Goal: Communication & Community: Answer question/provide support

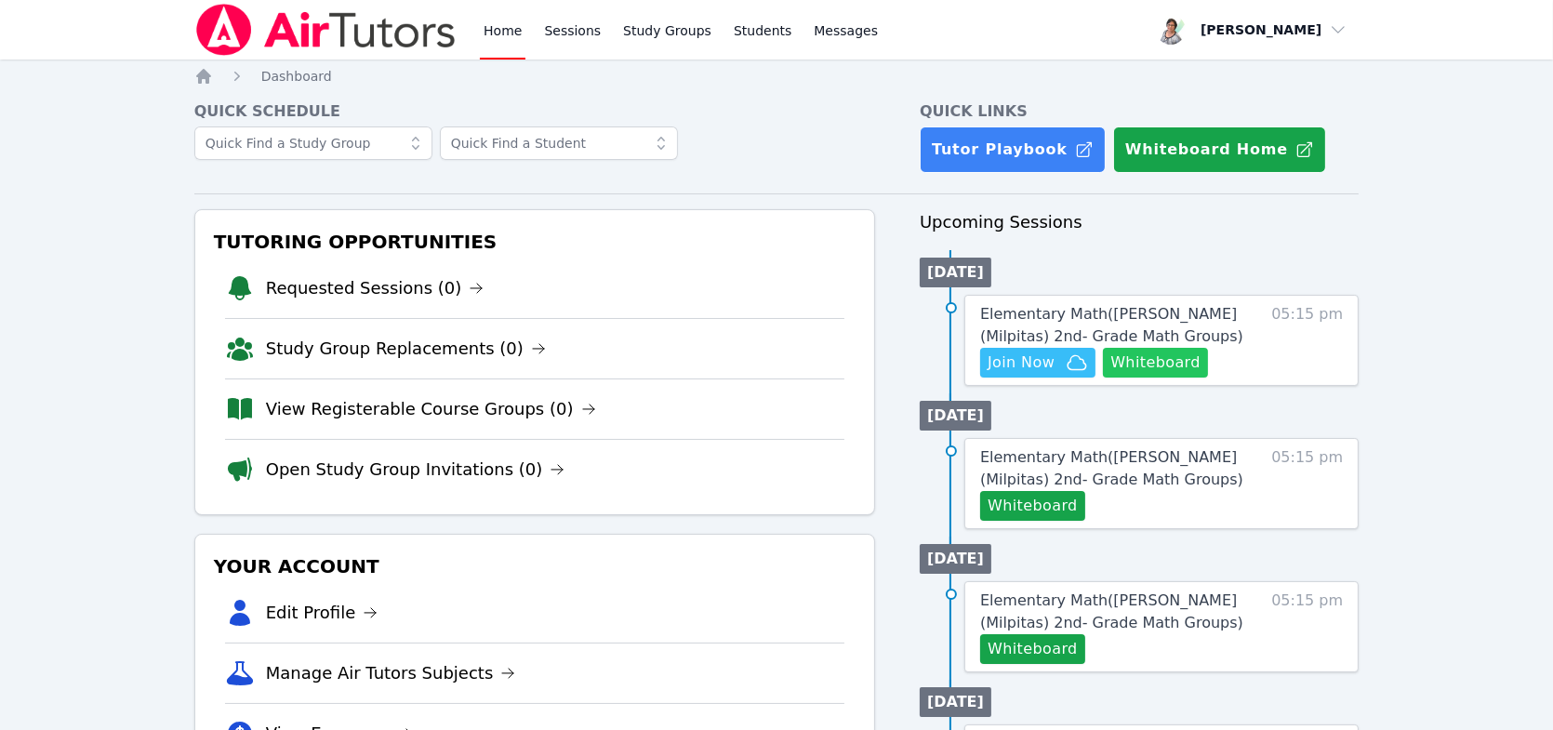
click at [1170, 361] on button "Whiteboard" at bounding box center [1155, 363] width 105 height 30
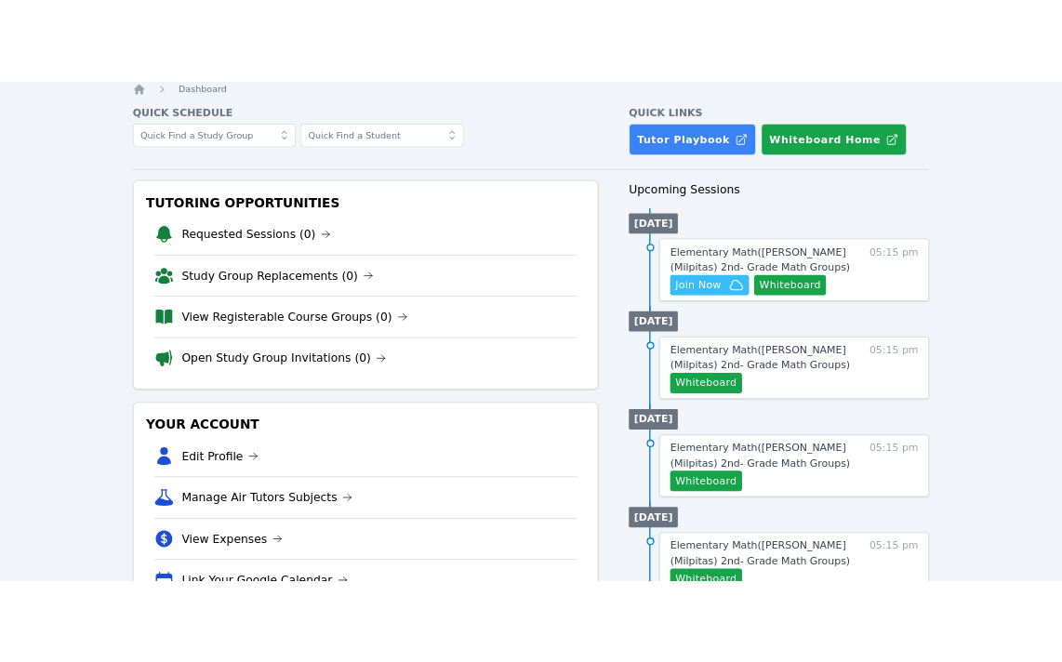
scroll to position [93, 0]
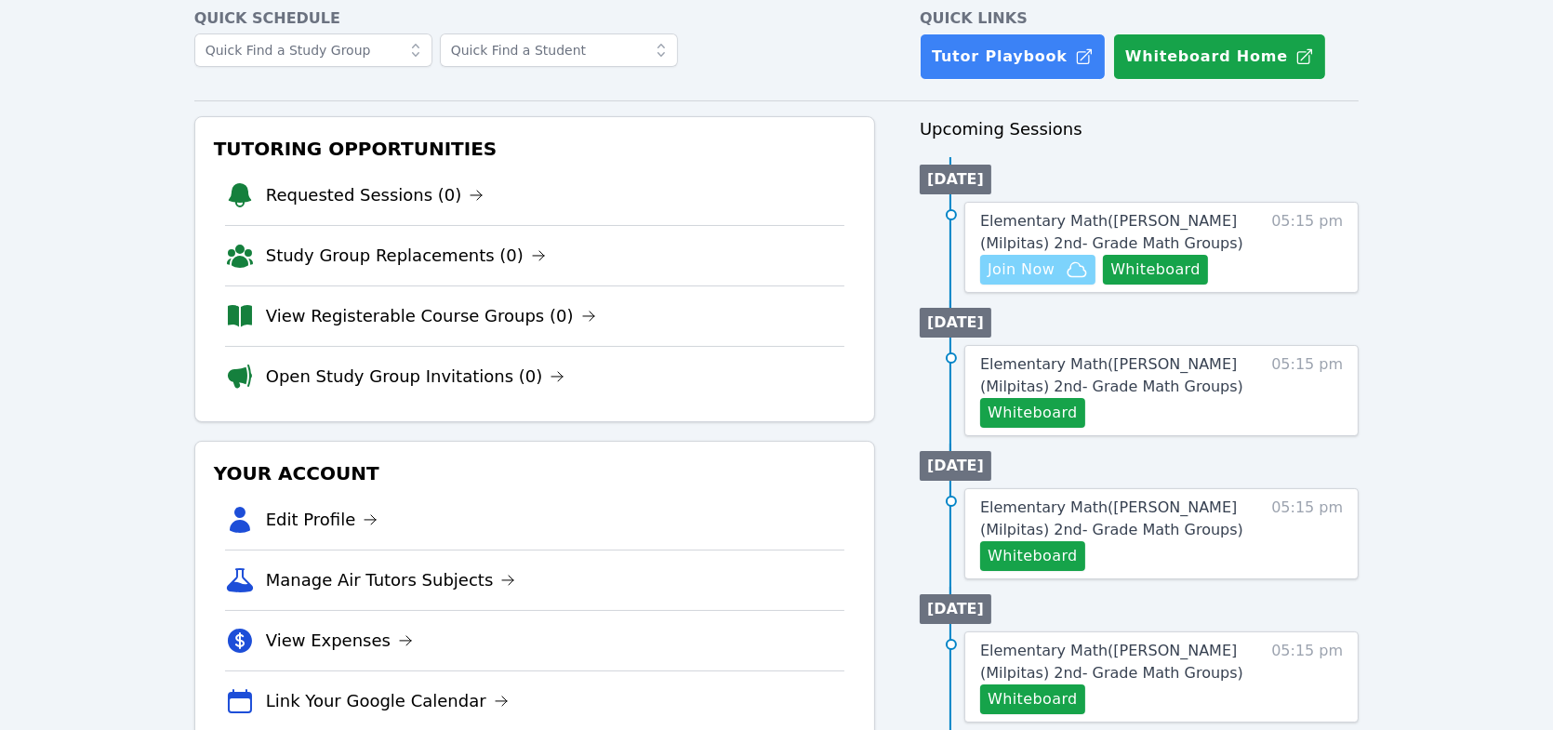
click at [1029, 262] on span "Join Now" at bounding box center [1021, 270] width 67 height 22
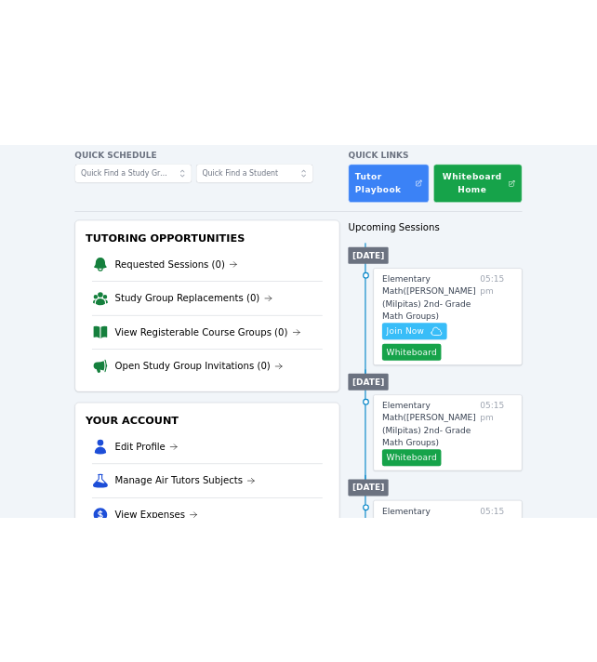
scroll to position [164, 0]
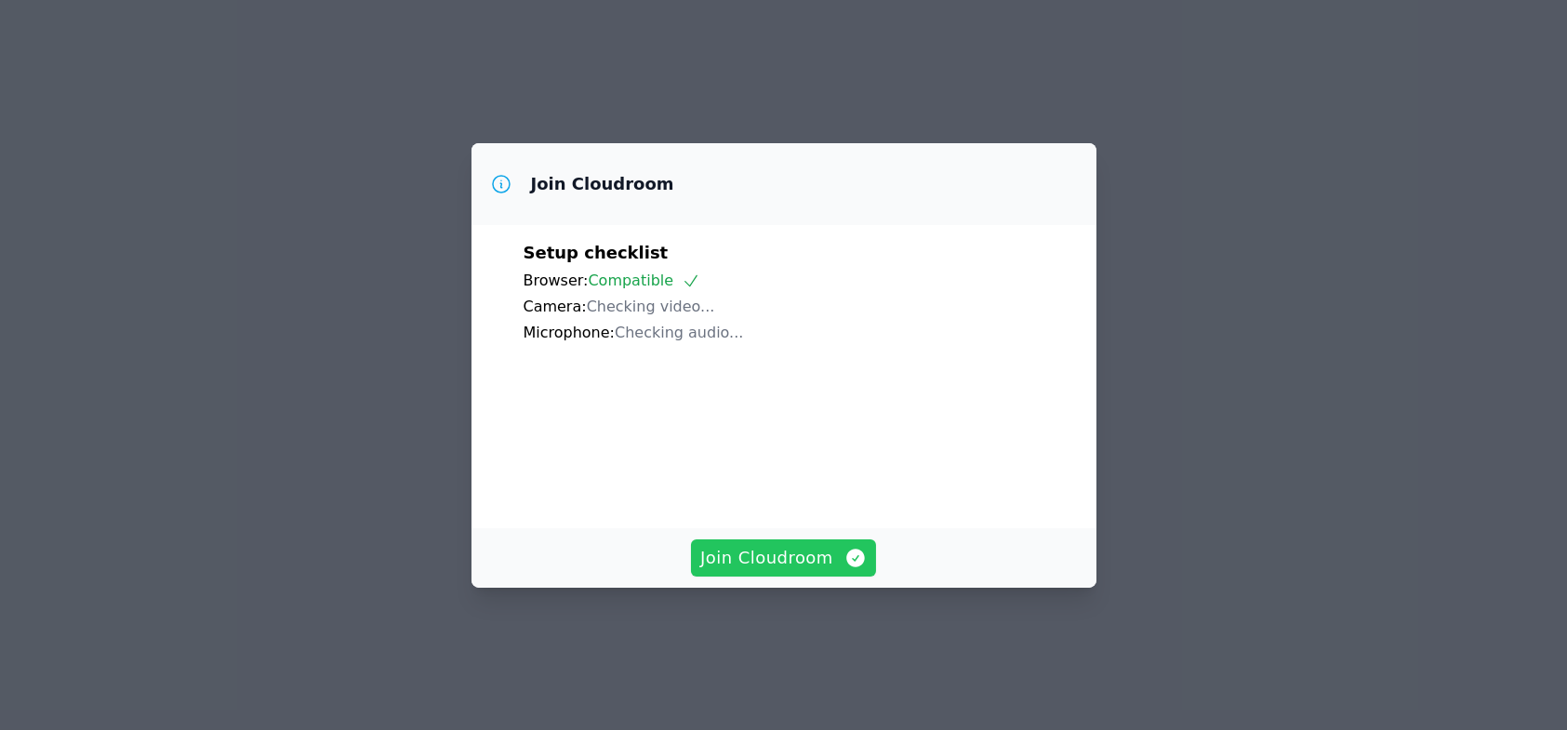
click at [760, 571] on span "Join Cloudroom" at bounding box center [783, 558] width 166 height 26
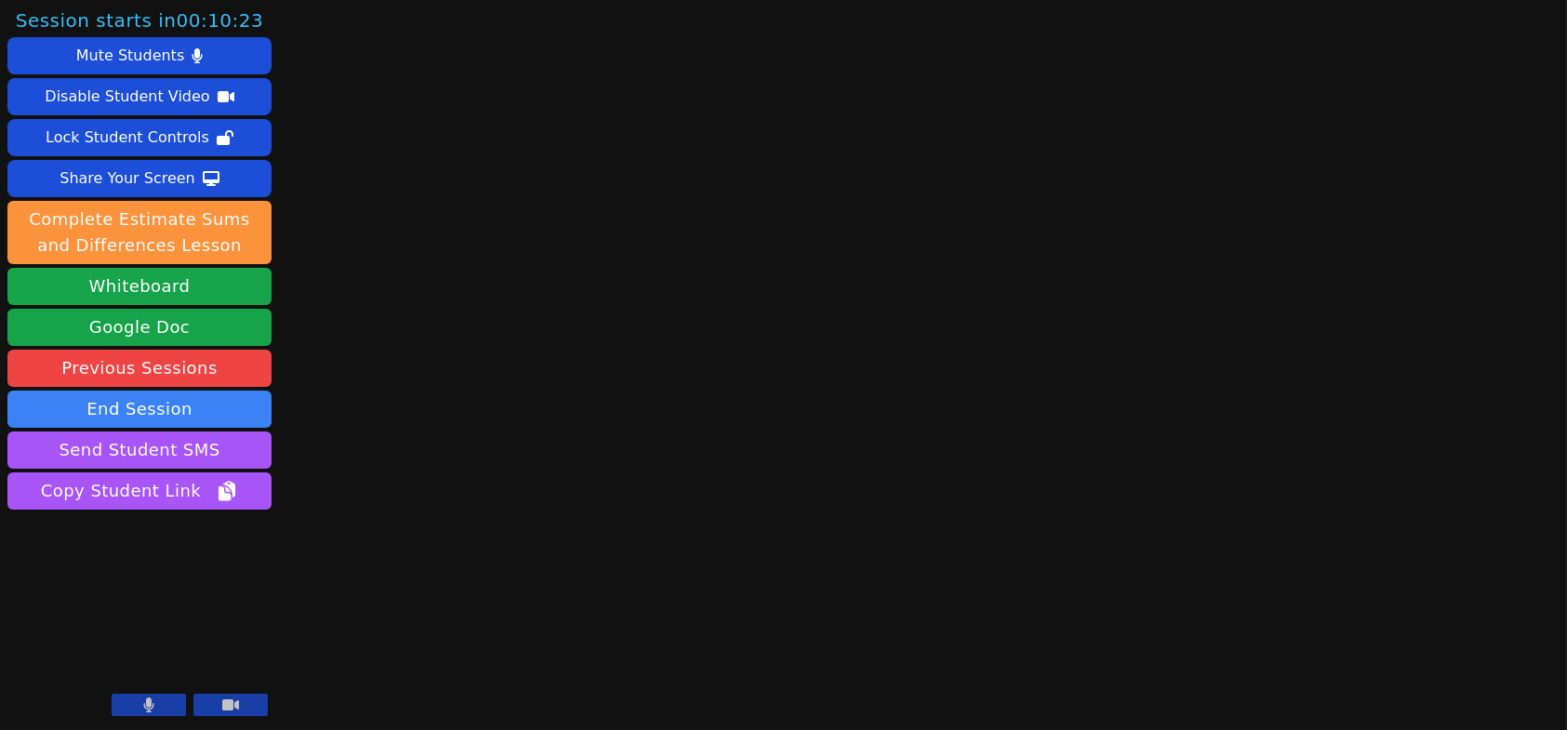
drag, startPoint x: 151, startPoint y: 708, endPoint x: 173, endPoint y: 707, distance: 22.3
click at [150, 708] on icon at bounding box center [149, 704] width 10 height 15
click at [223, 709] on icon at bounding box center [230, 704] width 17 height 11
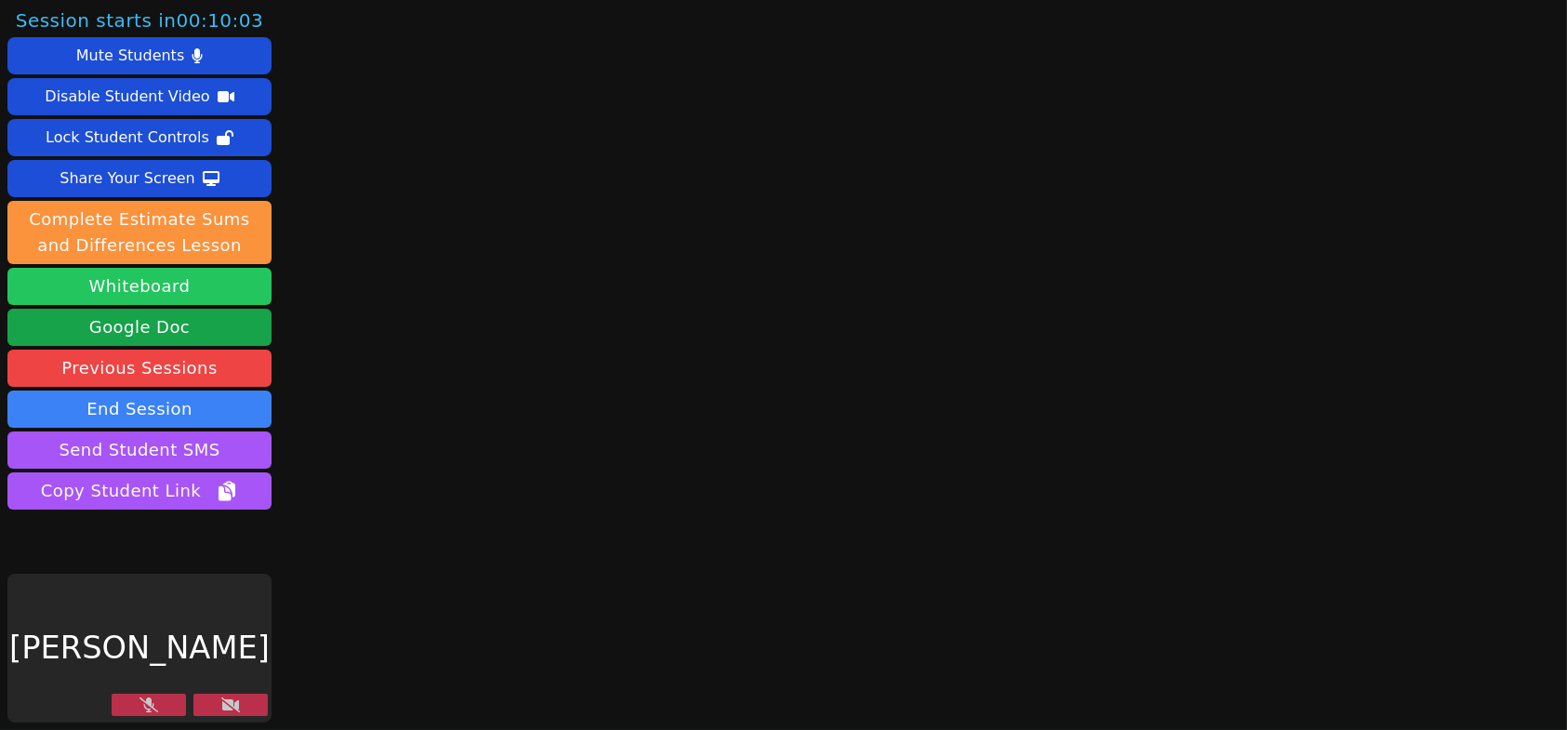
click at [177, 282] on button "Whiteboard" at bounding box center [139, 286] width 264 height 37
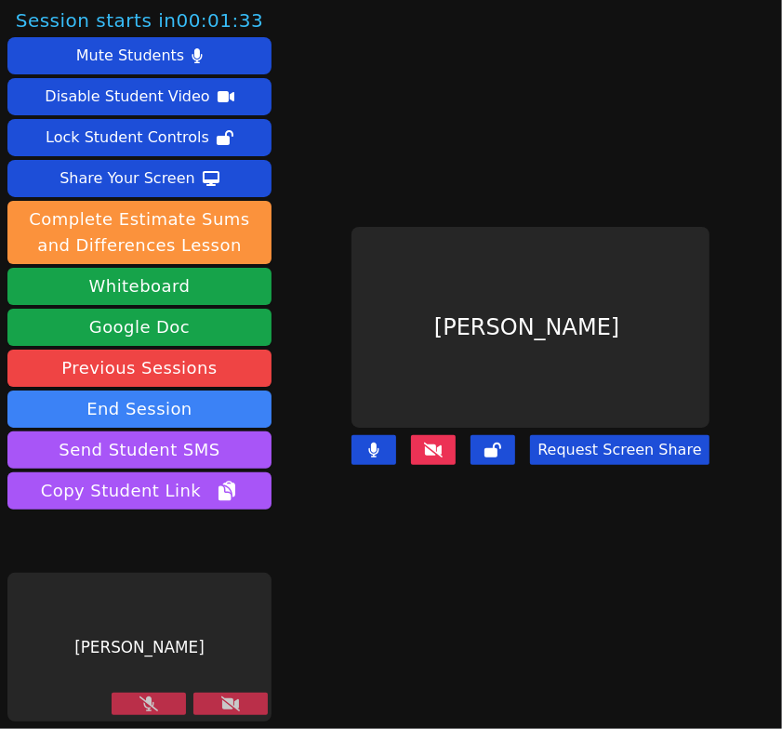
click at [166, 698] on button at bounding box center [149, 704] width 74 height 22
click at [234, 700] on icon at bounding box center [230, 704] width 19 height 15
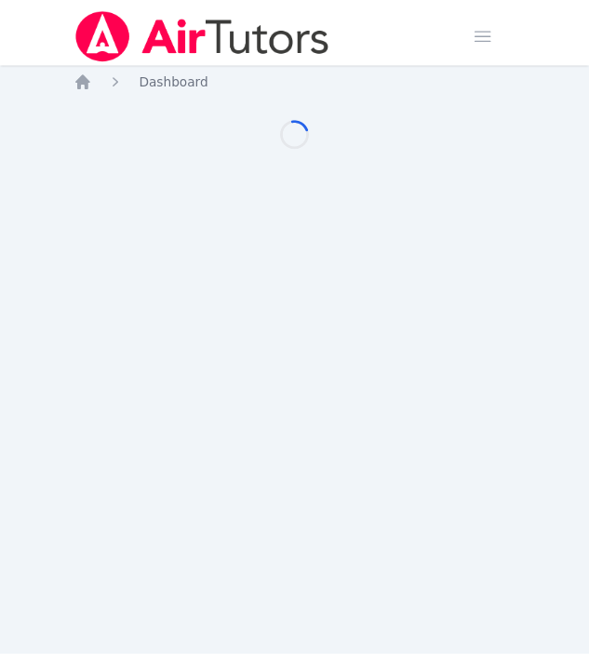
scroll to position [164, 0]
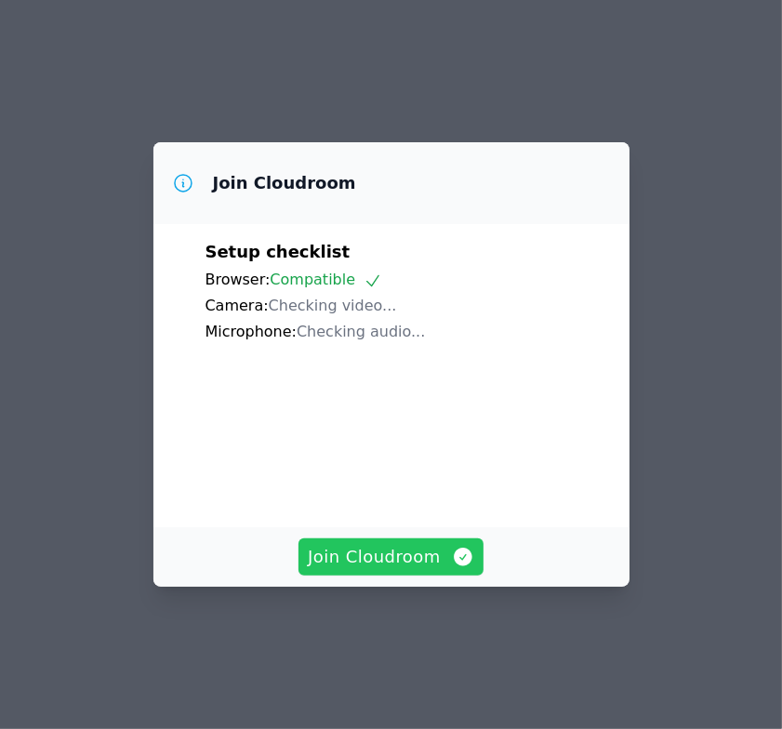
click at [406, 570] on span "Join Cloudroom" at bounding box center [391, 557] width 166 height 26
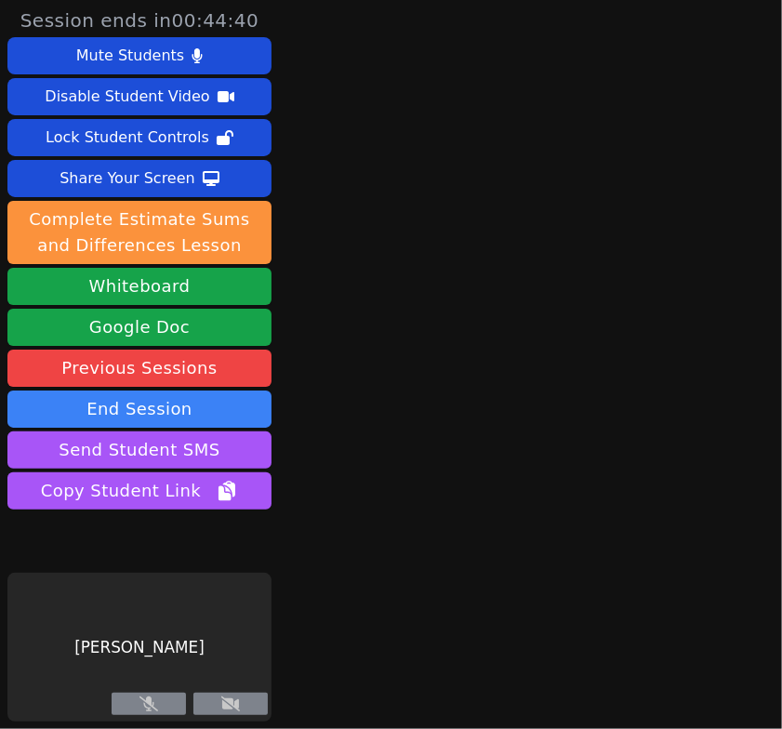
click at [233, 697] on button at bounding box center [230, 704] width 74 height 22
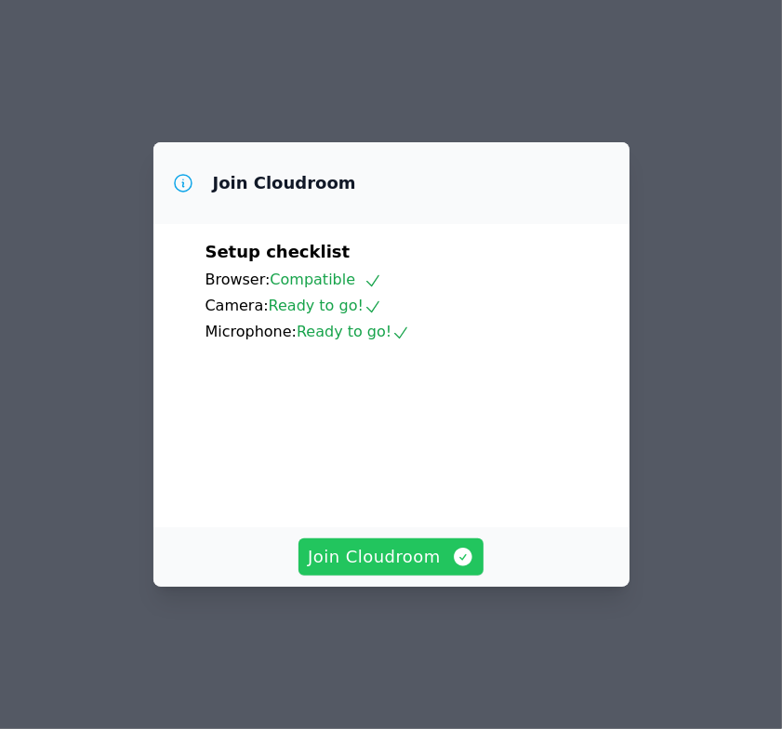
click at [392, 570] on span "Join Cloudroom" at bounding box center [391, 557] width 166 height 26
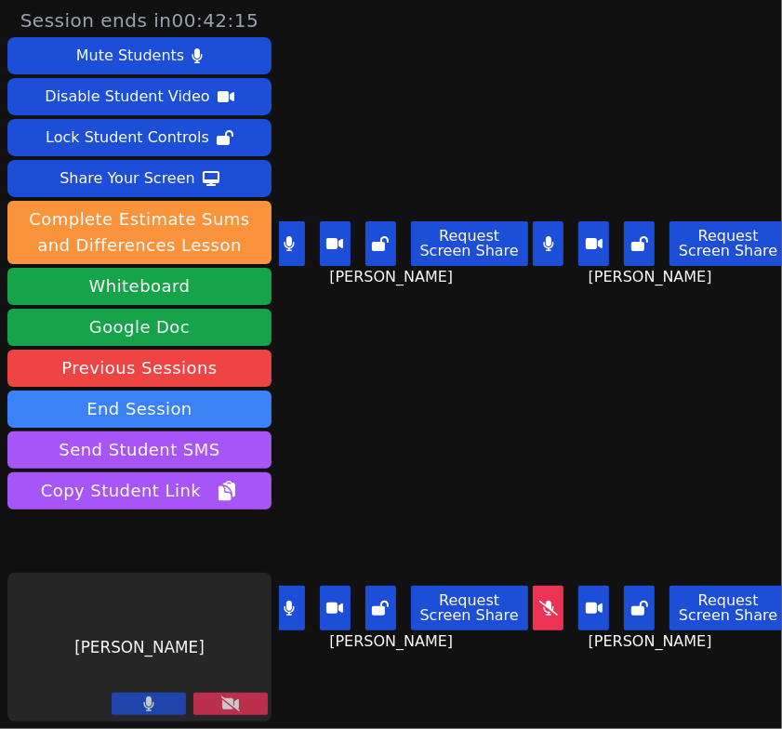
click at [235, 703] on icon at bounding box center [230, 704] width 19 height 15
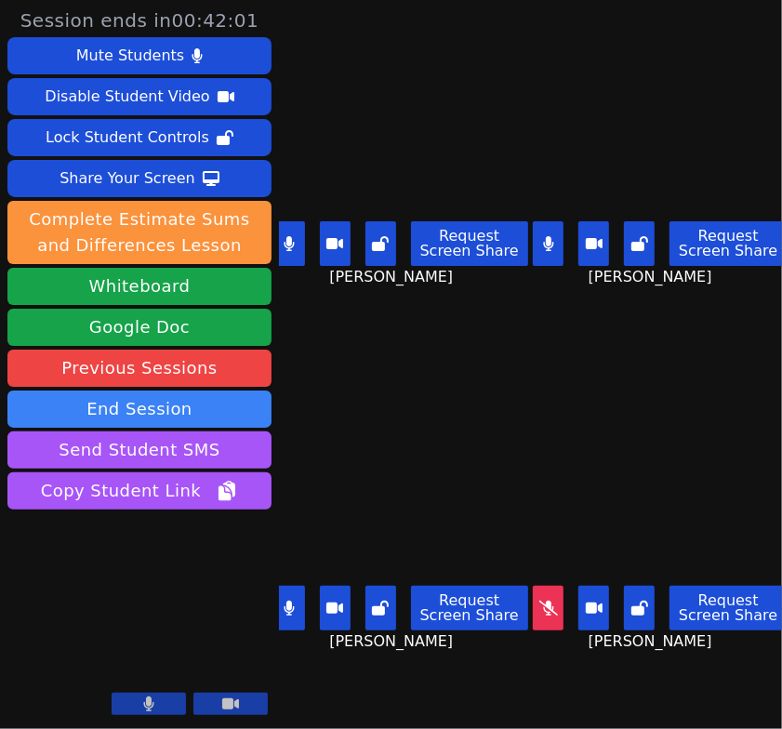
click at [292, 601] on icon at bounding box center [290, 608] width 10 height 15
click at [298, 243] on button at bounding box center [289, 243] width 31 height 45
click at [299, 239] on icon at bounding box center [289, 243] width 19 height 15
click at [286, 601] on icon at bounding box center [289, 608] width 19 height 15
click at [291, 239] on icon at bounding box center [290, 243] width 10 height 15
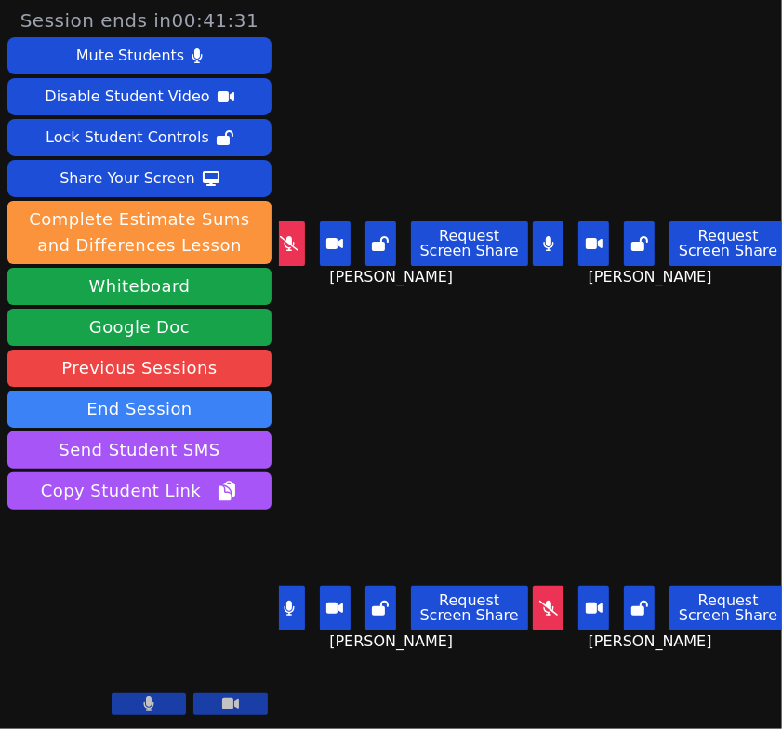
click at [539, 601] on icon at bounding box center [548, 608] width 19 height 15
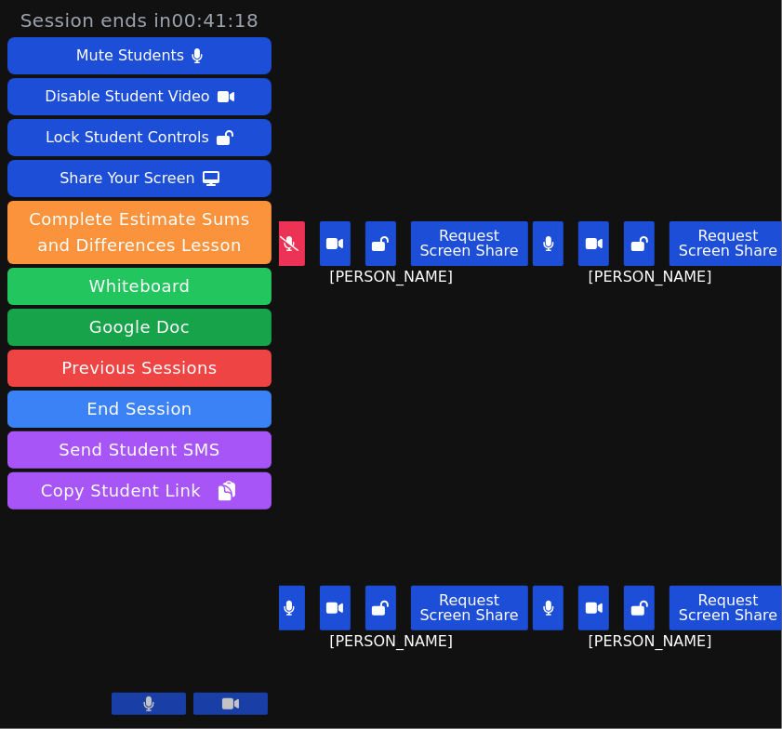
click at [214, 282] on button "Whiteboard" at bounding box center [139, 286] width 264 height 37
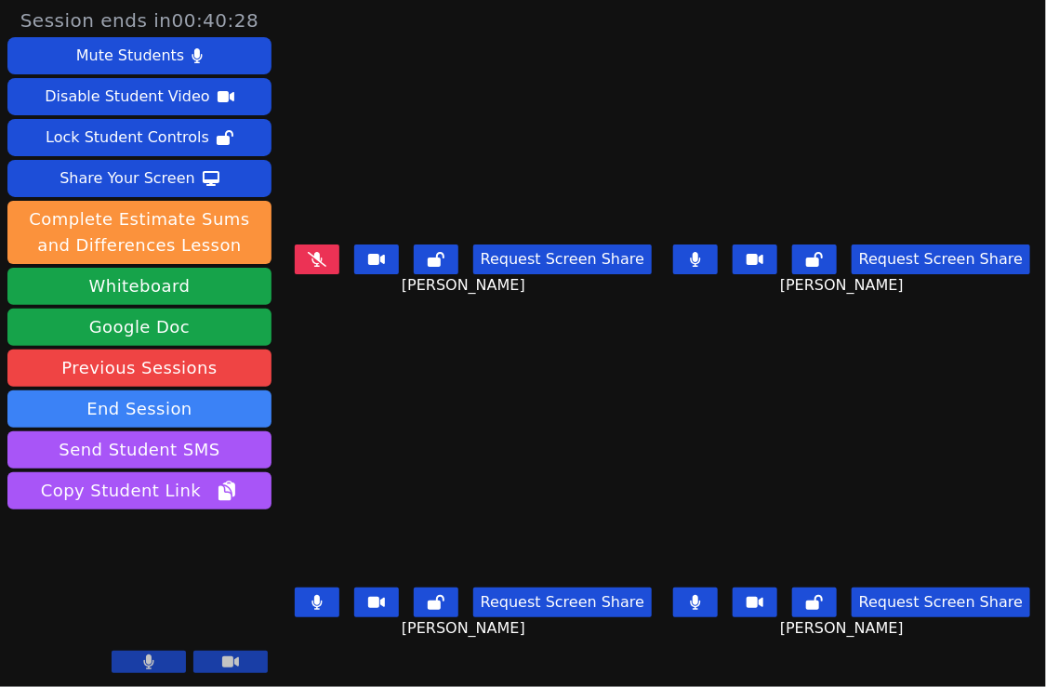
click at [312, 256] on icon at bounding box center [317, 259] width 19 height 15
click at [312, 600] on icon at bounding box center [317, 602] width 11 height 15
click at [332, 588] on button at bounding box center [317, 603] width 45 height 30
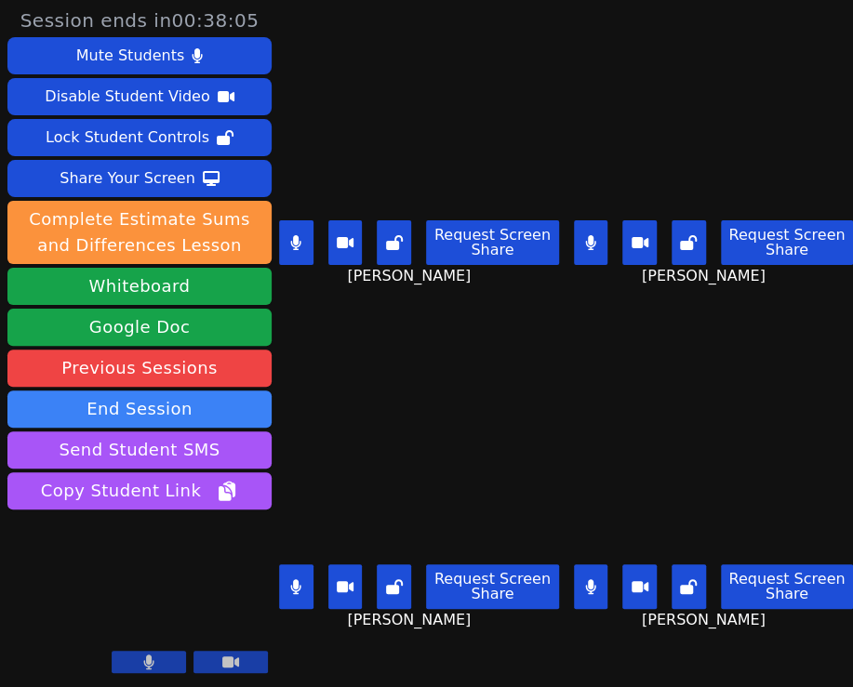
click at [304, 579] on button at bounding box center [296, 586] width 34 height 45
drag, startPoint x: 578, startPoint y: 240, endPoint x: 584, endPoint y: 254, distance: 15.4
click at [578, 240] on button at bounding box center [591, 242] width 34 height 45
click at [581, 583] on button at bounding box center [591, 586] width 34 height 45
click at [582, 236] on icon at bounding box center [590, 242] width 19 height 15
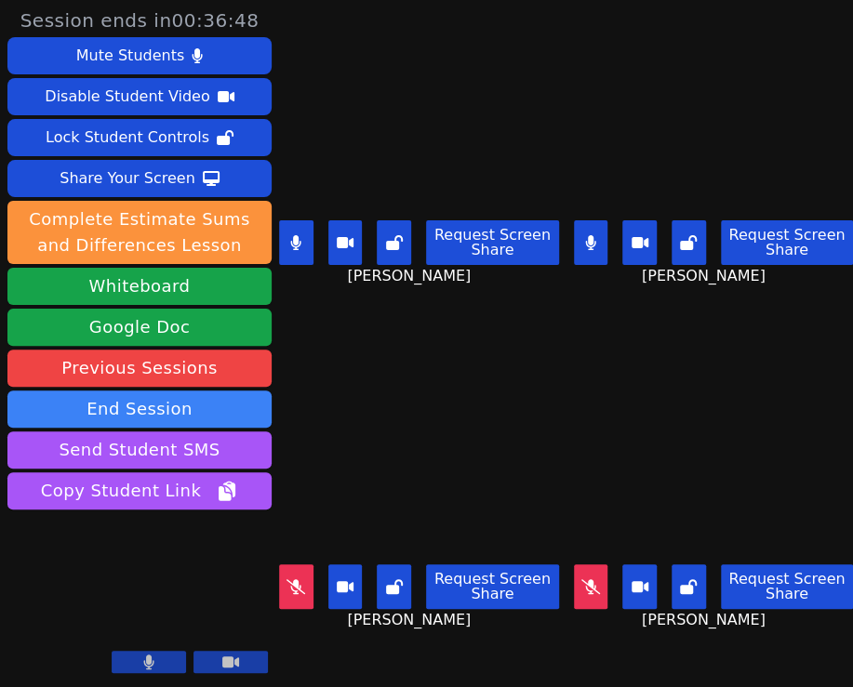
click at [581, 579] on icon at bounding box center [590, 586] width 19 height 15
click at [305, 579] on icon at bounding box center [295, 586] width 19 height 15
click at [590, 231] on button at bounding box center [591, 242] width 34 height 45
click at [592, 564] on button at bounding box center [591, 586] width 34 height 45
click at [589, 235] on icon at bounding box center [590, 242] width 19 height 15
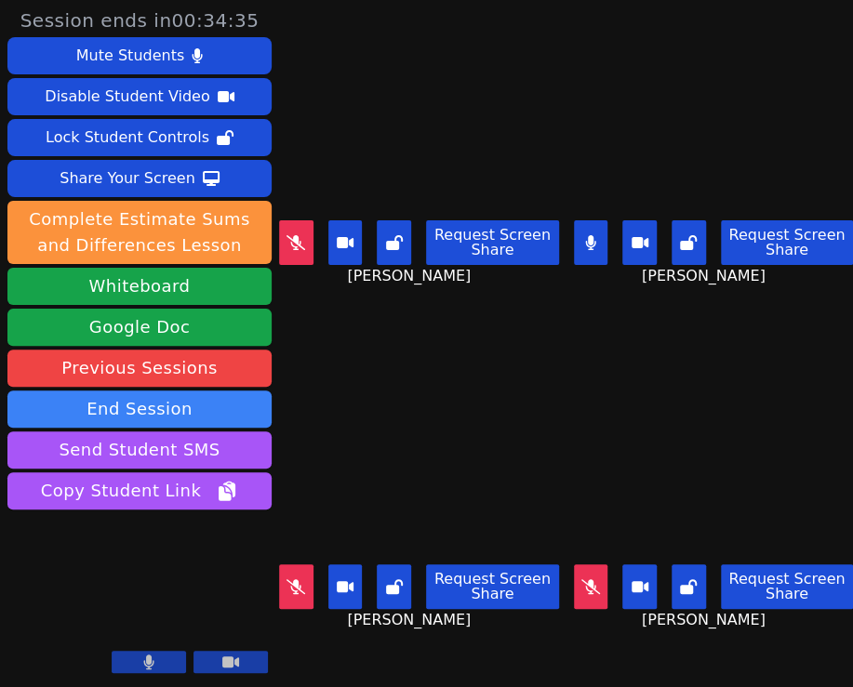
click at [299, 235] on icon at bounding box center [295, 242] width 19 height 15
click at [301, 579] on icon at bounding box center [295, 586] width 19 height 15
click at [584, 564] on button at bounding box center [591, 586] width 34 height 45
click at [299, 579] on icon at bounding box center [295, 586] width 11 height 15
click at [582, 564] on button at bounding box center [591, 586] width 34 height 45
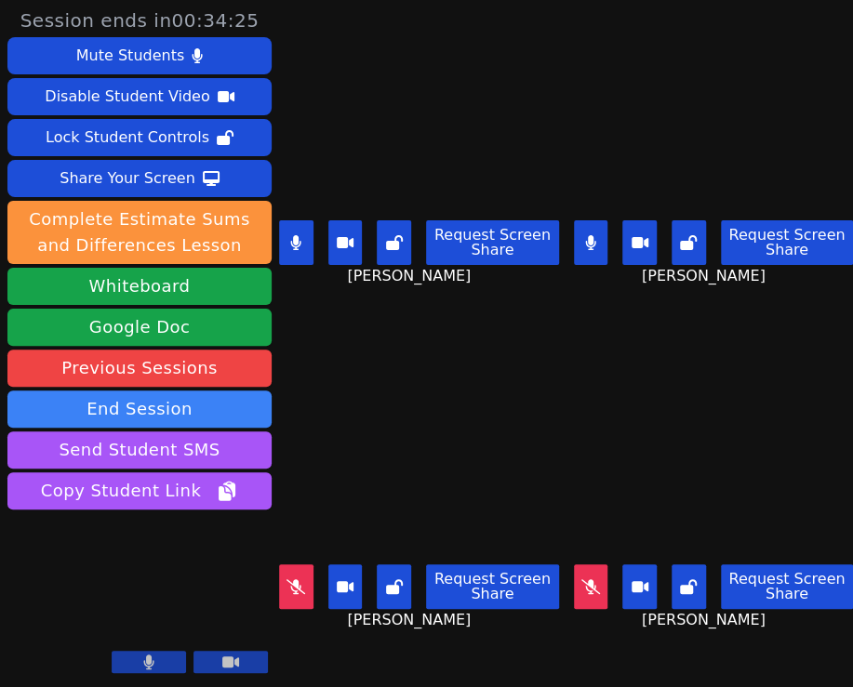
click at [308, 239] on button at bounding box center [296, 242] width 34 height 45
click at [585, 579] on icon at bounding box center [590, 586] width 19 height 15
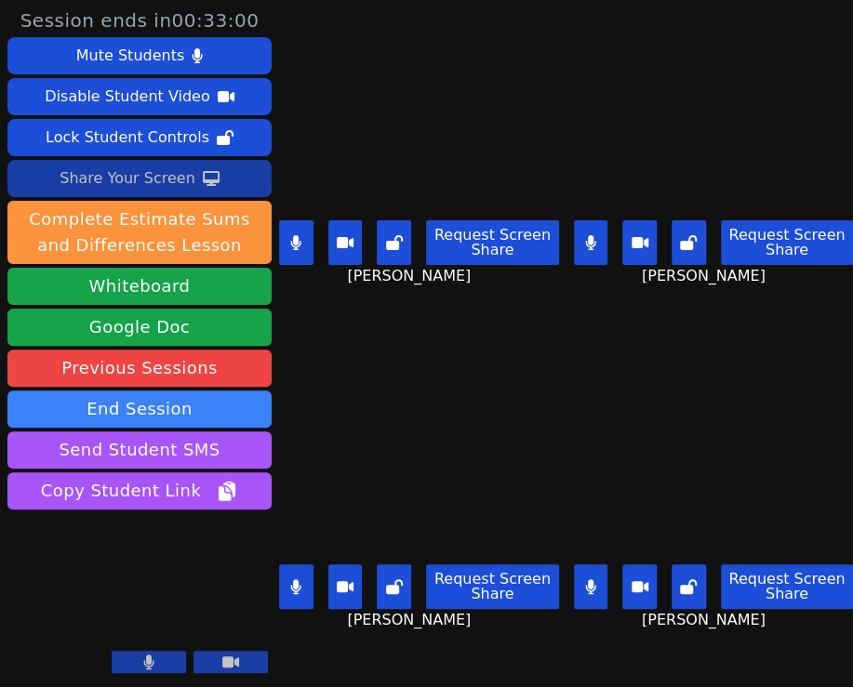
click at [102, 171] on div "Share Your Screen" at bounding box center [128, 179] width 136 height 30
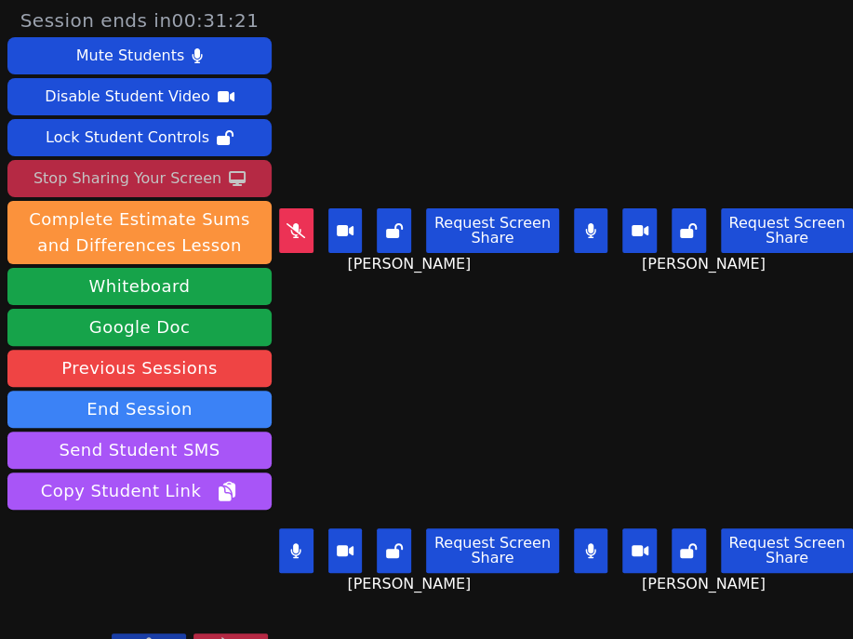
click at [299, 223] on icon at bounding box center [295, 230] width 19 height 15
click at [301, 528] on button at bounding box center [296, 550] width 34 height 45
click at [292, 224] on icon at bounding box center [295, 230] width 11 height 15
click at [585, 223] on icon at bounding box center [590, 230] width 11 height 15
click at [581, 543] on icon at bounding box center [590, 550] width 19 height 15
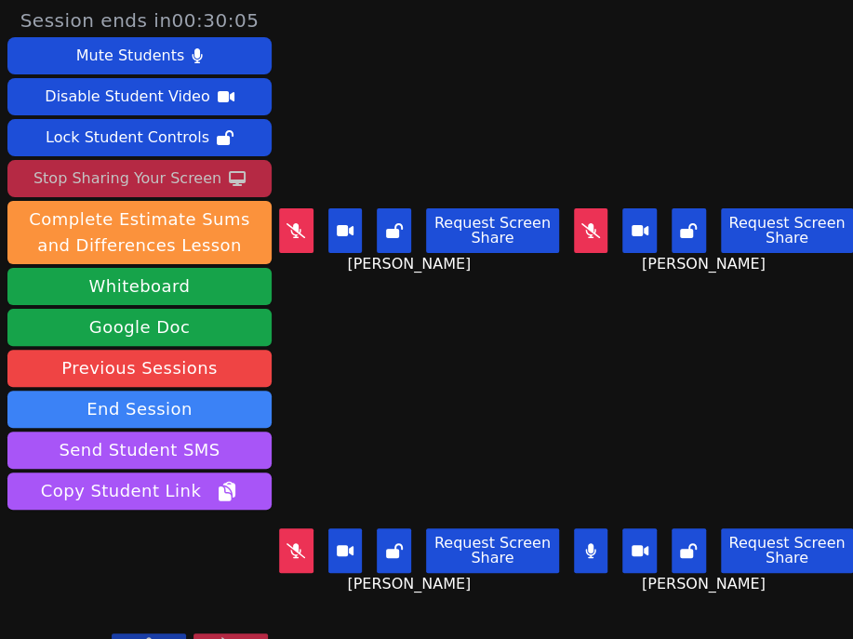
click at [296, 223] on icon at bounding box center [295, 230] width 19 height 15
click at [581, 223] on icon at bounding box center [590, 230] width 19 height 15
click at [305, 528] on button at bounding box center [296, 550] width 34 height 45
click at [298, 543] on icon at bounding box center [296, 550] width 10 height 15
click at [299, 543] on icon at bounding box center [295, 550] width 19 height 15
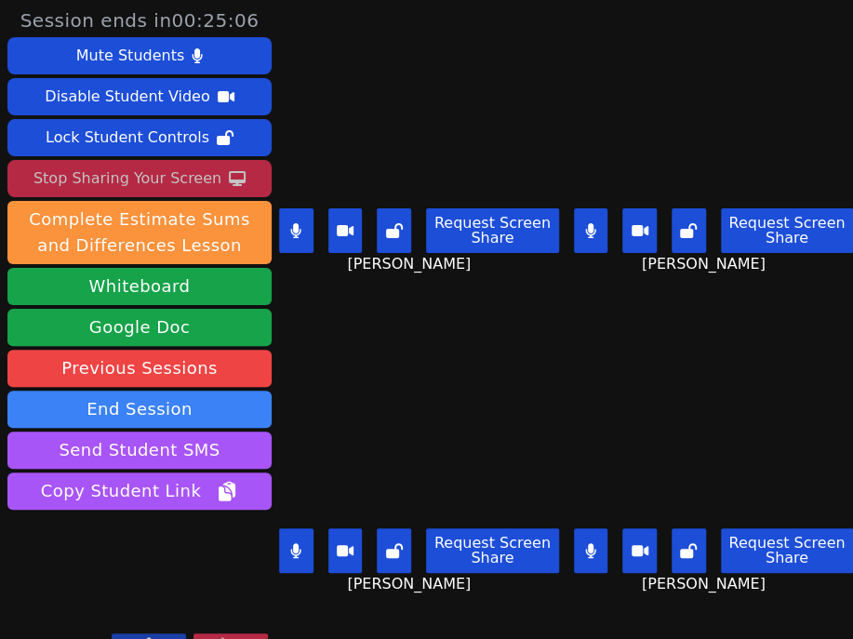
click at [307, 536] on button at bounding box center [296, 550] width 34 height 45
click at [585, 543] on icon at bounding box center [590, 550] width 10 height 15
click at [585, 223] on icon at bounding box center [590, 230] width 10 height 15
click at [581, 223] on icon at bounding box center [590, 230] width 19 height 15
click at [582, 543] on icon at bounding box center [590, 550] width 19 height 15
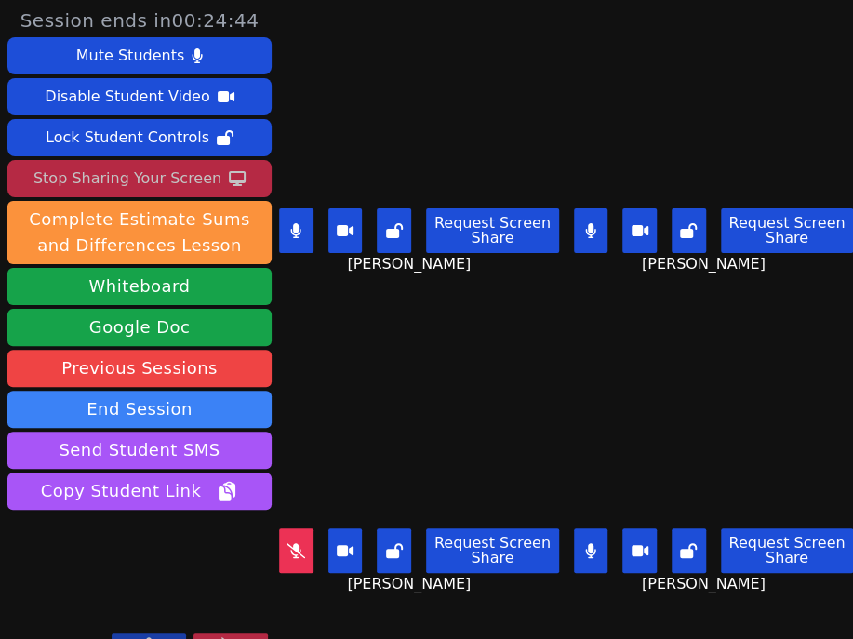
click at [585, 223] on icon at bounding box center [590, 230] width 11 height 15
click at [299, 223] on icon at bounding box center [295, 230] width 11 height 15
click at [585, 543] on icon at bounding box center [590, 550] width 10 height 15
click at [305, 528] on button at bounding box center [296, 550] width 34 height 45
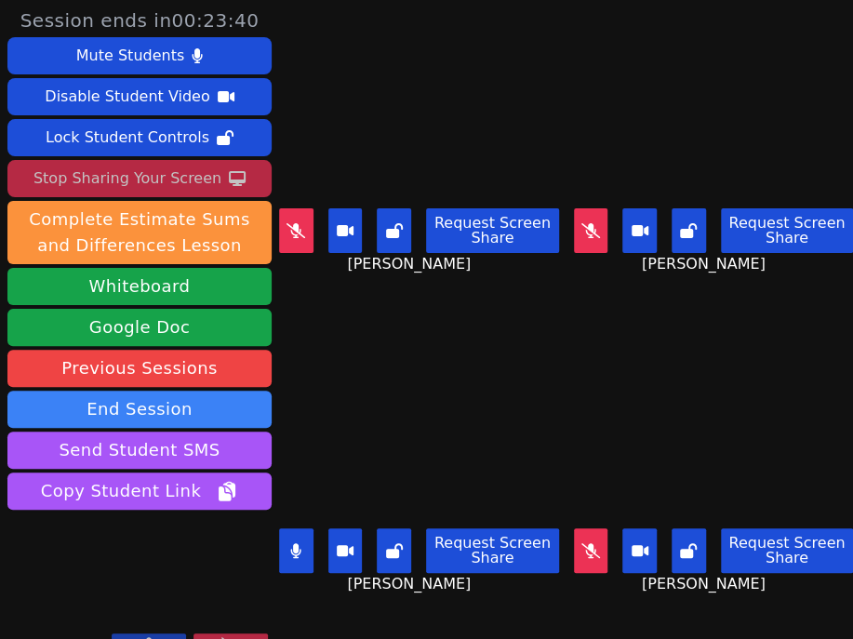
click at [292, 223] on icon at bounding box center [295, 230] width 19 height 15
click at [292, 543] on icon at bounding box center [295, 550] width 11 height 15
click at [305, 219] on button at bounding box center [296, 230] width 34 height 45
click at [576, 528] on button at bounding box center [591, 550] width 34 height 45
click at [582, 529] on button at bounding box center [591, 550] width 34 height 45
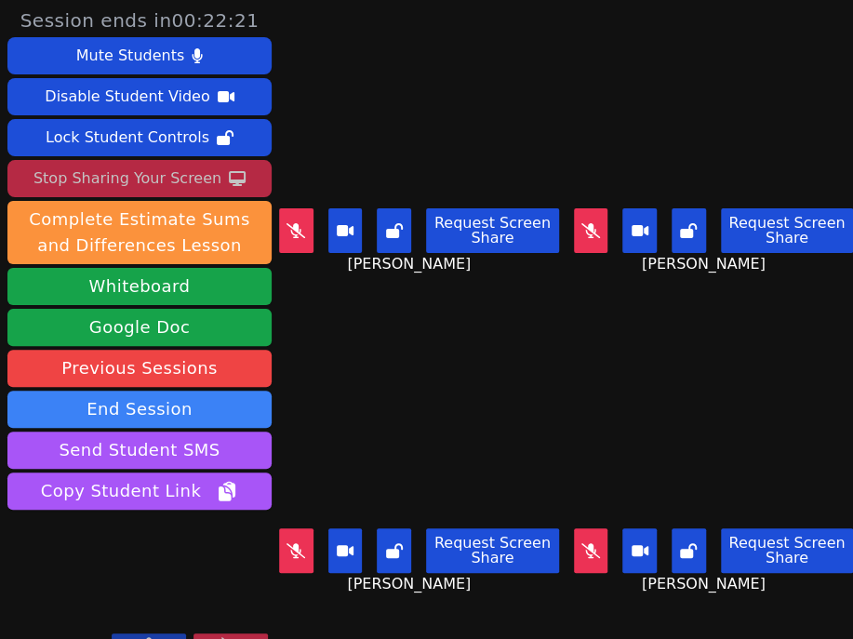
click at [294, 223] on icon at bounding box center [295, 230] width 19 height 15
click at [581, 223] on icon at bounding box center [590, 230] width 19 height 15
click at [574, 528] on button at bounding box center [591, 550] width 34 height 45
click at [286, 543] on icon at bounding box center [295, 550] width 19 height 15
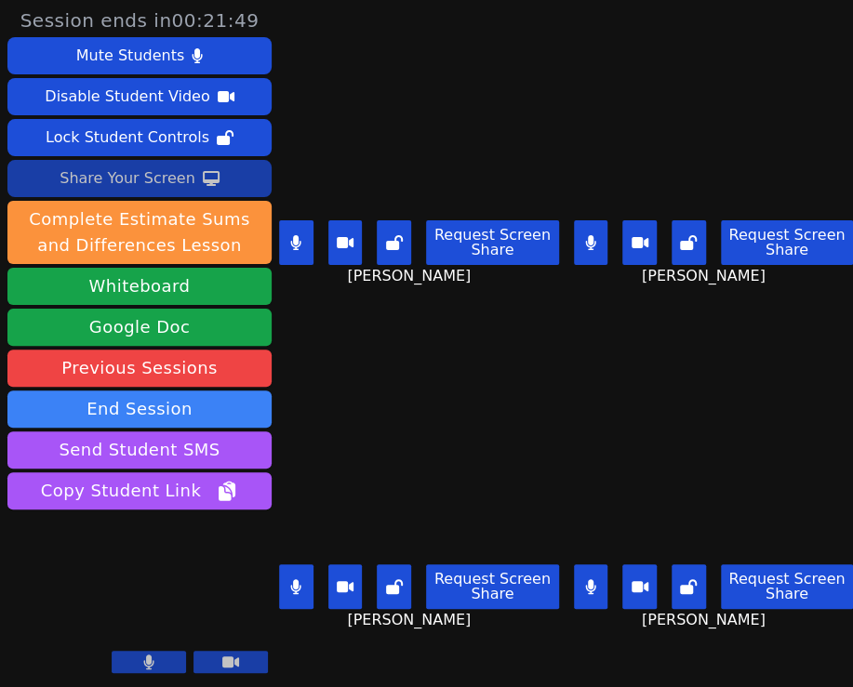
click at [585, 579] on icon at bounding box center [590, 586] width 10 height 15
click at [590, 231] on button at bounding box center [591, 242] width 34 height 45
click at [296, 579] on icon at bounding box center [296, 586] width 10 height 15
click at [301, 235] on icon at bounding box center [295, 242] width 11 height 15
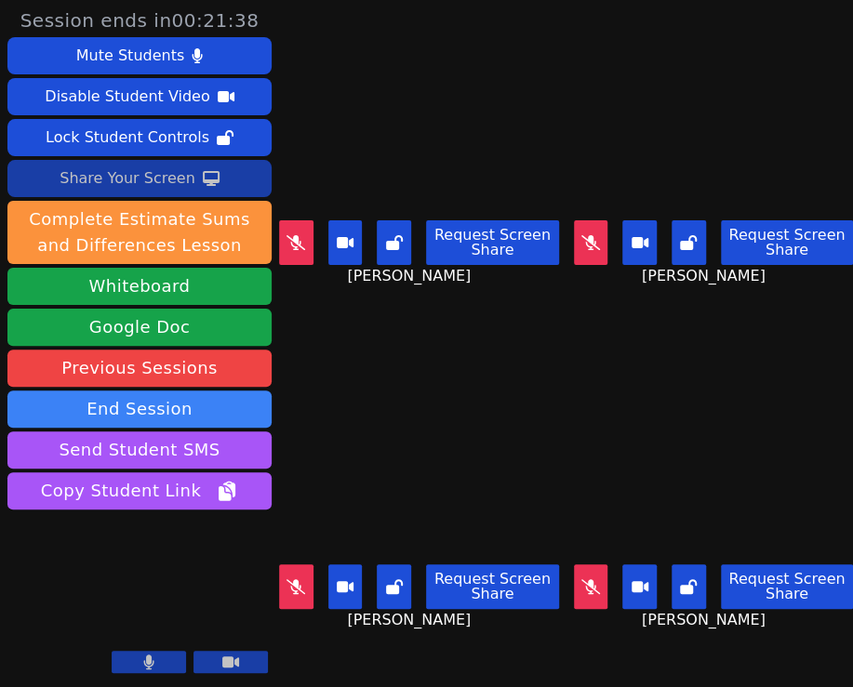
click at [581, 235] on icon at bounding box center [590, 242] width 19 height 15
click at [585, 235] on icon at bounding box center [590, 242] width 10 height 15
click at [299, 564] on button at bounding box center [296, 586] width 34 height 45
click at [296, 579] on icon at bounding box center [296, 586] width 10 height 15
click at [584, 579] on icon at bounding box center [590, 586] width 19 height 15
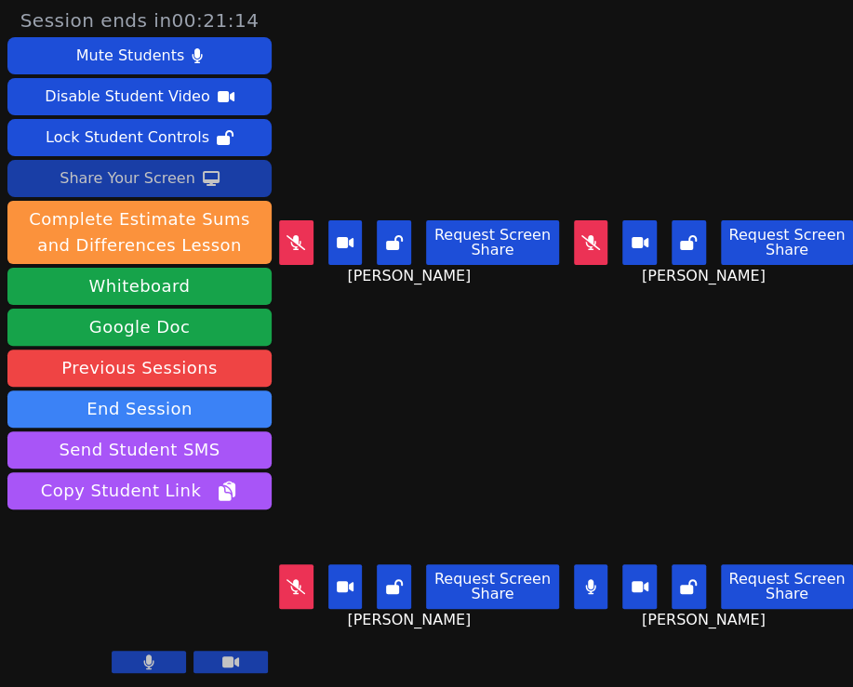
click at [589, 579] on icon at bounding box center [590, 586] width 11 height 15
click at [589, 579] on icon at bounding box center [590, 586] width 19 height 15
drag, startPoint x: 294, startPoint y: 570, endPoint x: 305, endPoint y: 503, distance: 67.9
click at [294, 579] on icon at bounding box center [295, 586] width 19 height 15
click at [288, 246] on button at bounding box center [296, 242] width 34 height 45
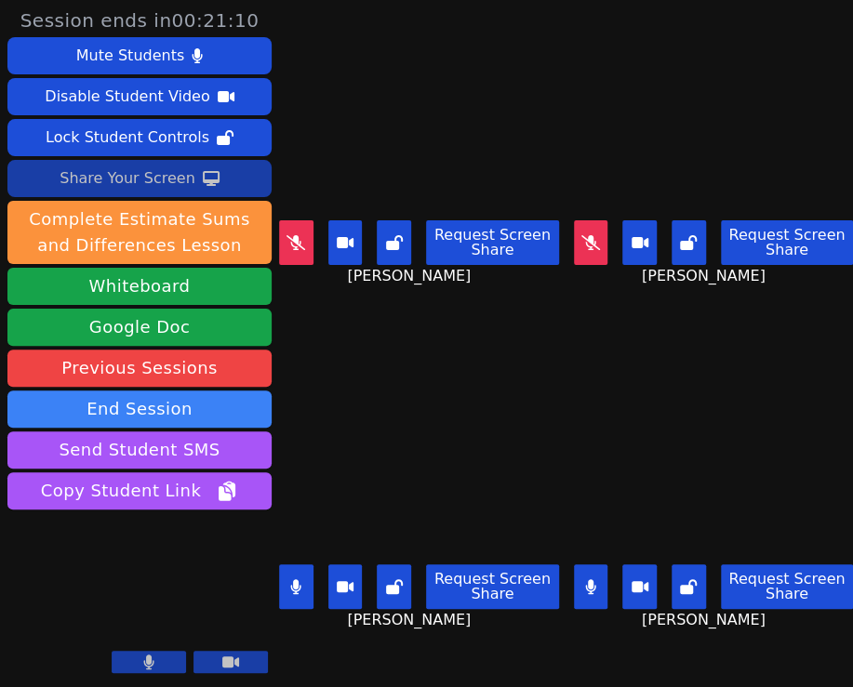
click at [583, 235] on icon at bounding box center [590, 242] width 19 height 15
click at [115, 168] on div "Share Your Screen" at bounding box center [128, 179] width 136 height 30
click at [237, 657] on icon at bounding box center [230, 662] width 17 height 15
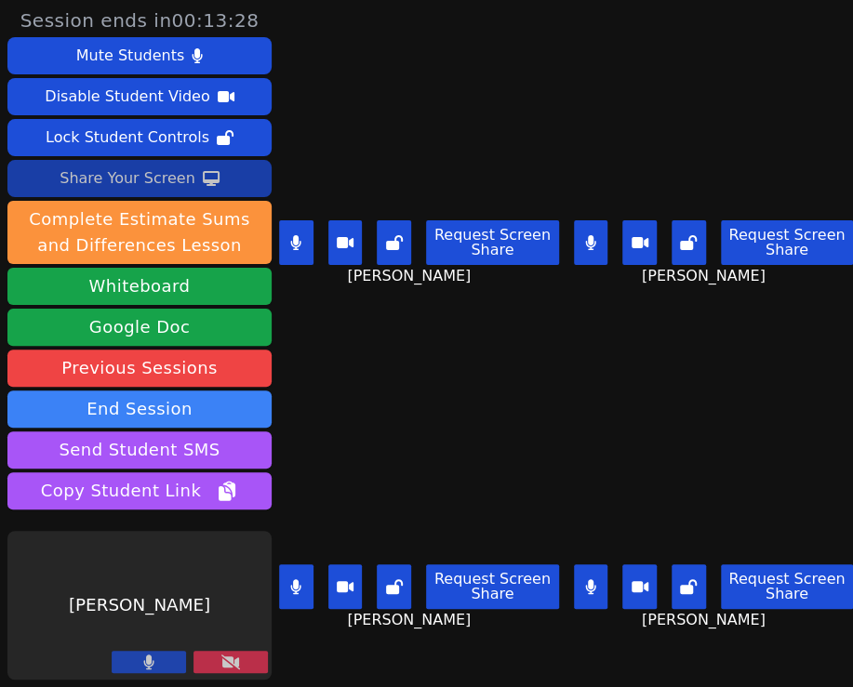
click at [221, 665] on icon at bounding box center [230, 662] width 19 height 15
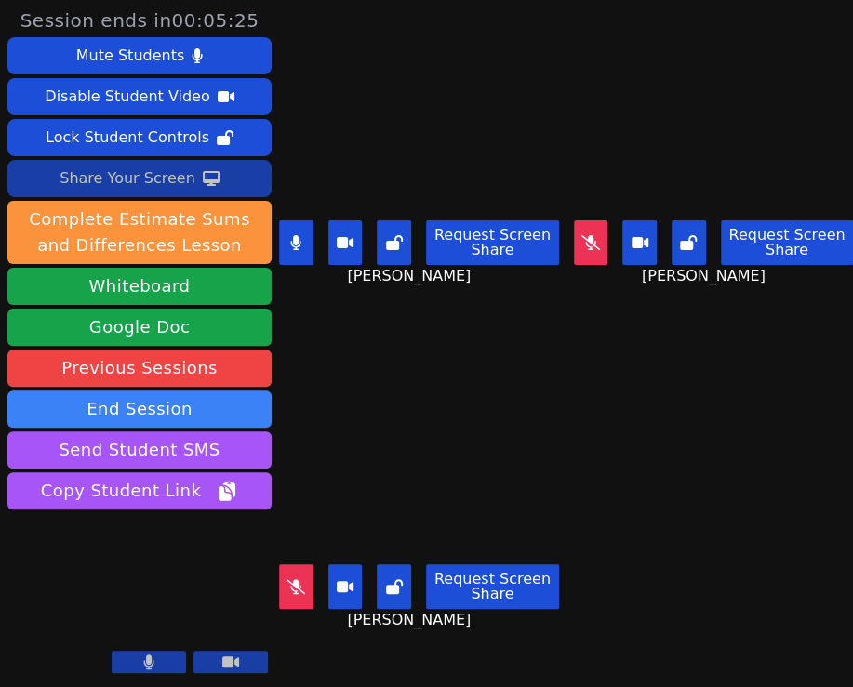
click at [581, 241] on icon at bounding box center [590, 242] width 19 height 15
click at [297, 579] on icon at bounding box center [295, 586] width 19 height 15
click at [593, 235] on button at bounding box center [591, 242] width 34 height 45
click at [292, 579] on icon at bounding box center [296, 586] width 10 height 15
click at [581, 236] on icon at bounding box center [590, 242] width 19 height 15
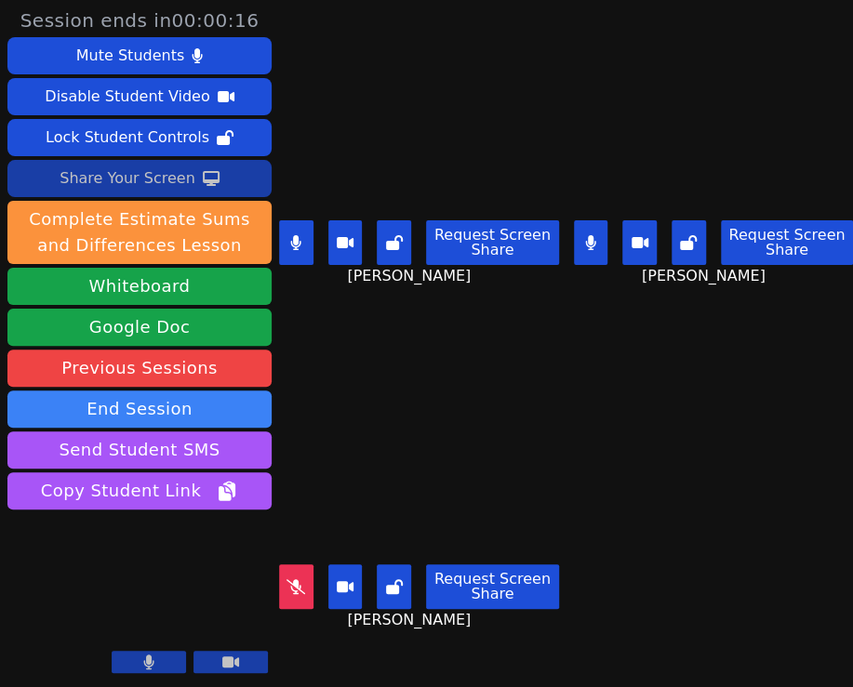
click at [301, 564] on button at bounding box center [296, 586] width 34 height 45
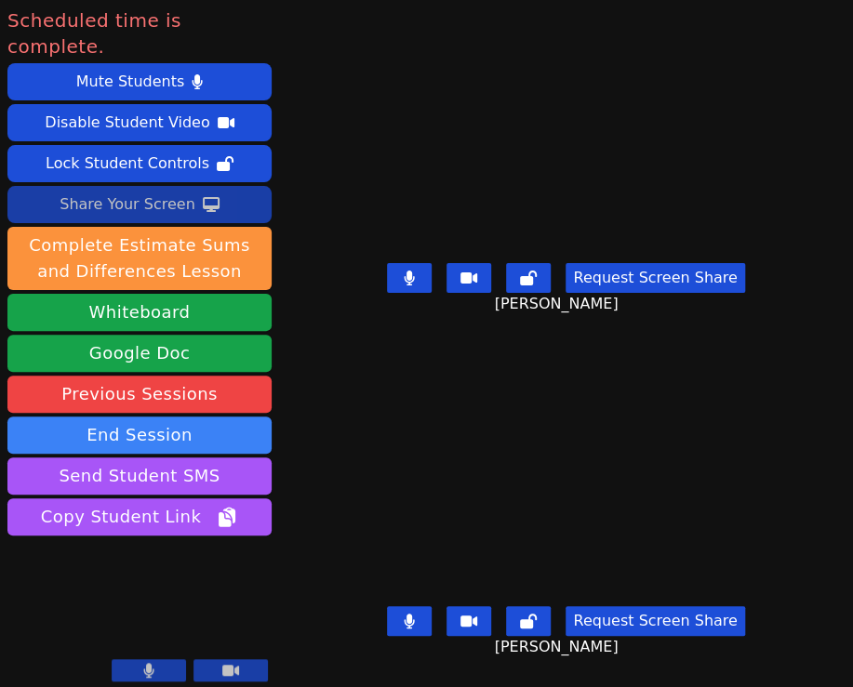
click at [170, 661] on button at bounding box center [149, 670] width 74 height 22
click at [216, 659] on button at bounding box center [230, 670] width 74 height 22
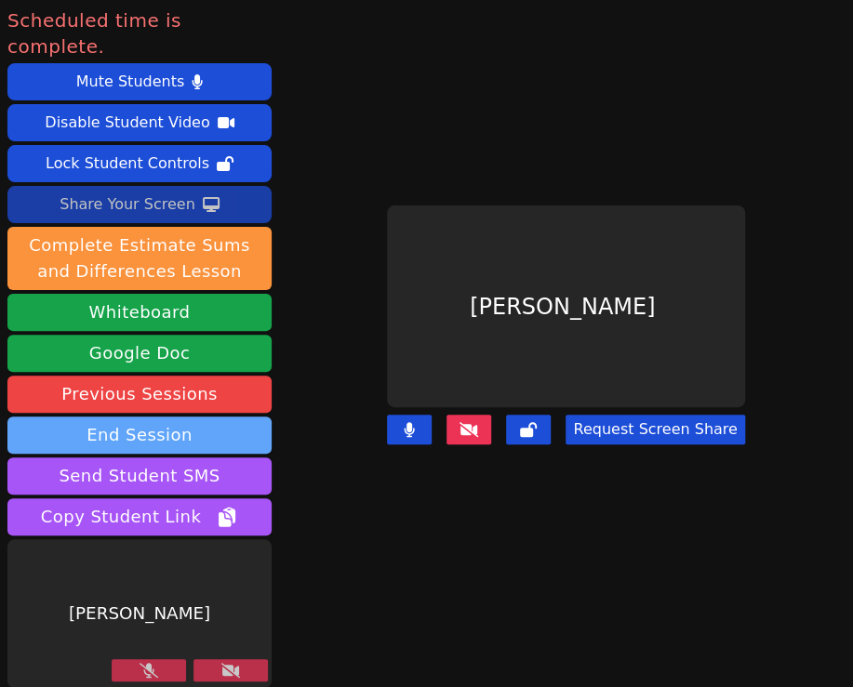
click at [163, 417] on button "End Session" at bounding box center [139, 435] width 264 height 37
